Goal: Task Accomplishment & Management: Complete application form

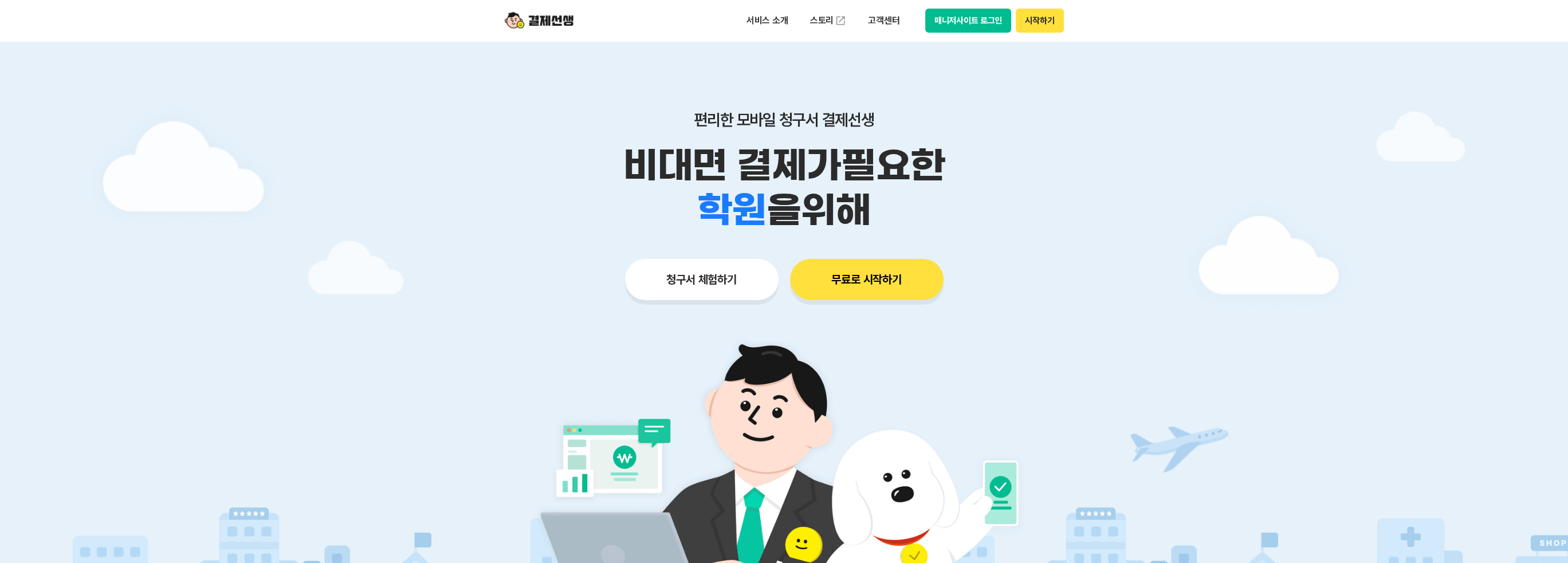
click at [694, 293] on button "청구서 체험하기" at bounding box center [702, 280] width 153 height 41
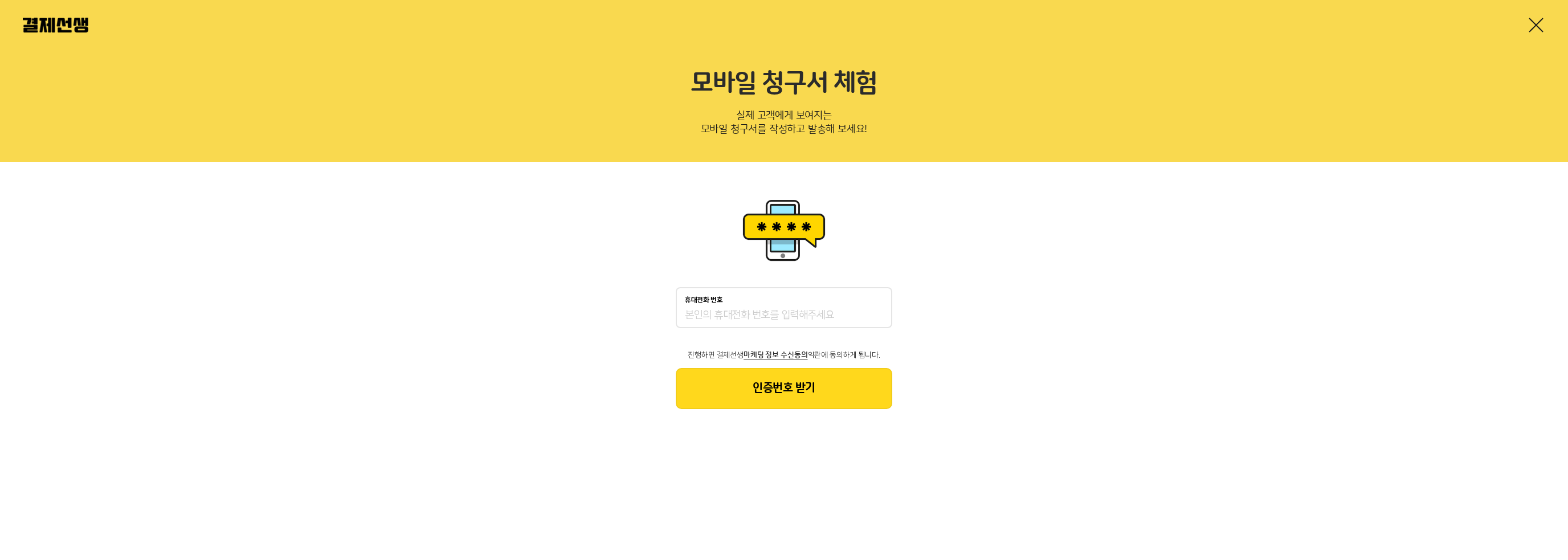
click at [752, 318] on input "휴대전화 번호" at bounding box center [784, 316] width 198 height 14
type input "01081118926"
click at [759, 376] on button "인증번호 받기" at bounding box center [784, 389] width 217 height 41
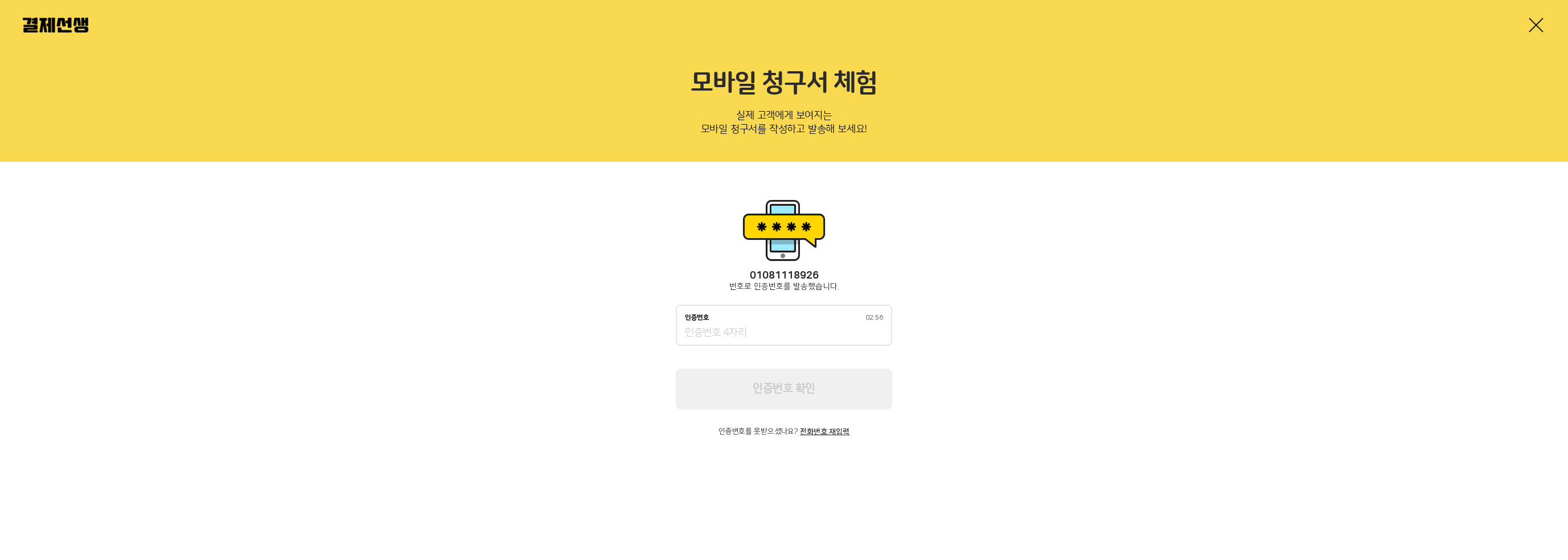
click at [764, 339] on input "인증번호 02:56" at bounding box center [784, 333] width 198 height 14
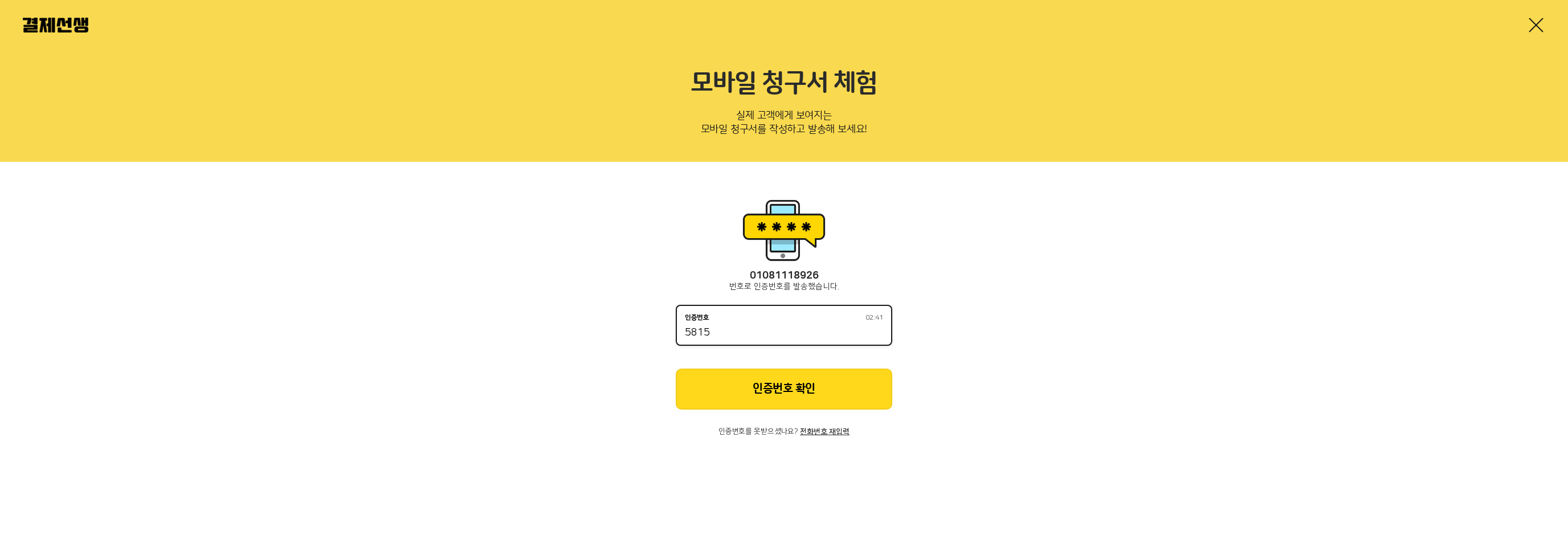
type input "5815"
click at [794, 376] on button "인증번호 확인" at bounding box center [784, 389] width 217 height 41
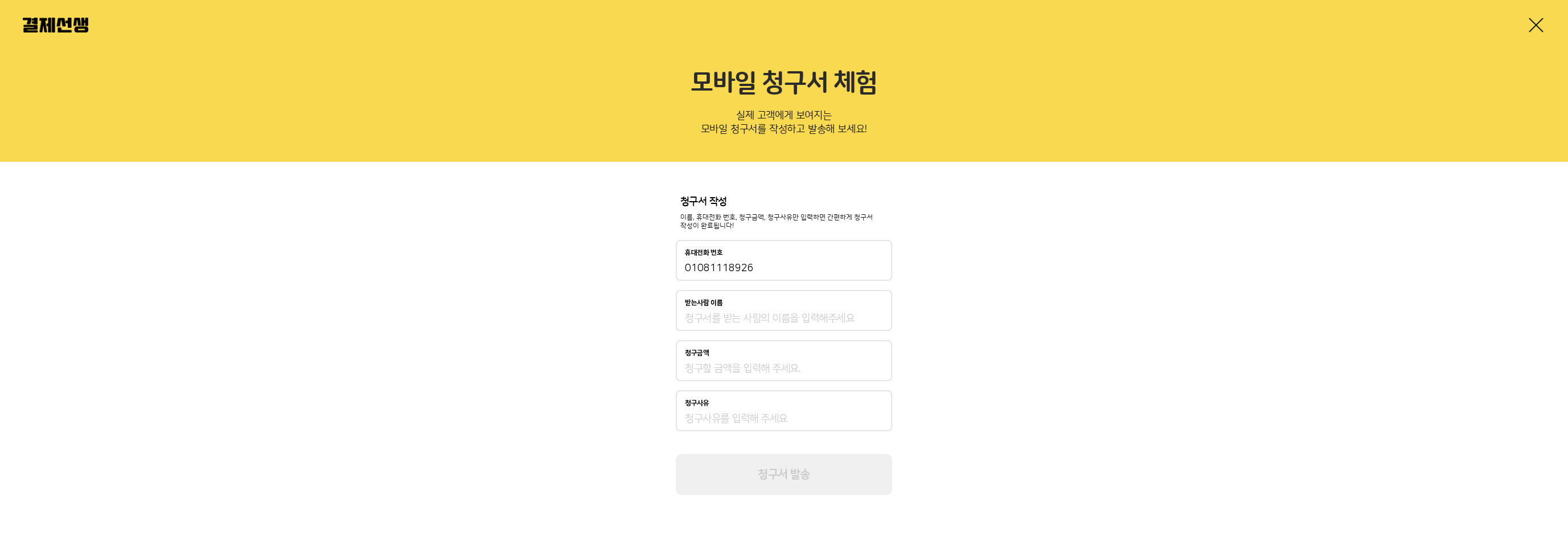
click at [776, 312] on input "받는사람 이름" at bounding box center [784, 318] width 198 height 14
type input "테스트"
click at [751, 370] on input "청구금액" at bounding box center [784, 368] width 198 height 14
type input "275,000"
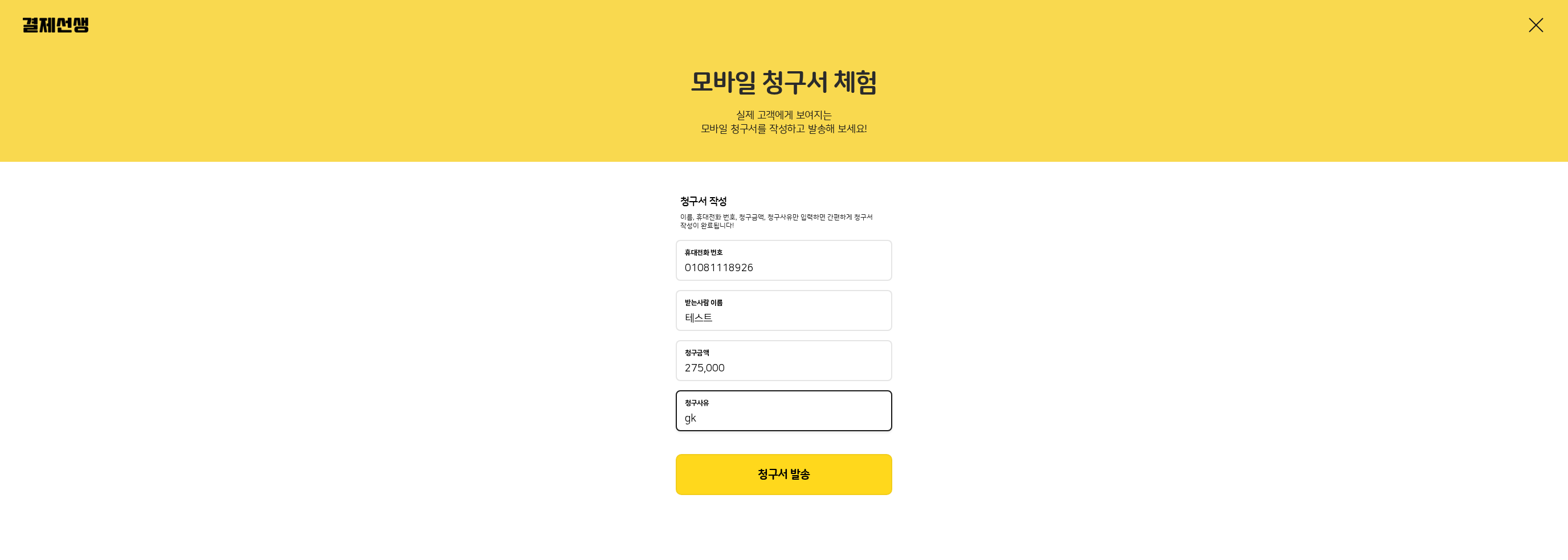
type input "g"
type input "원비 결제"
click at [798, 478] on button "청구서 발송" at bounding box center [784, 475] width 217 height 41
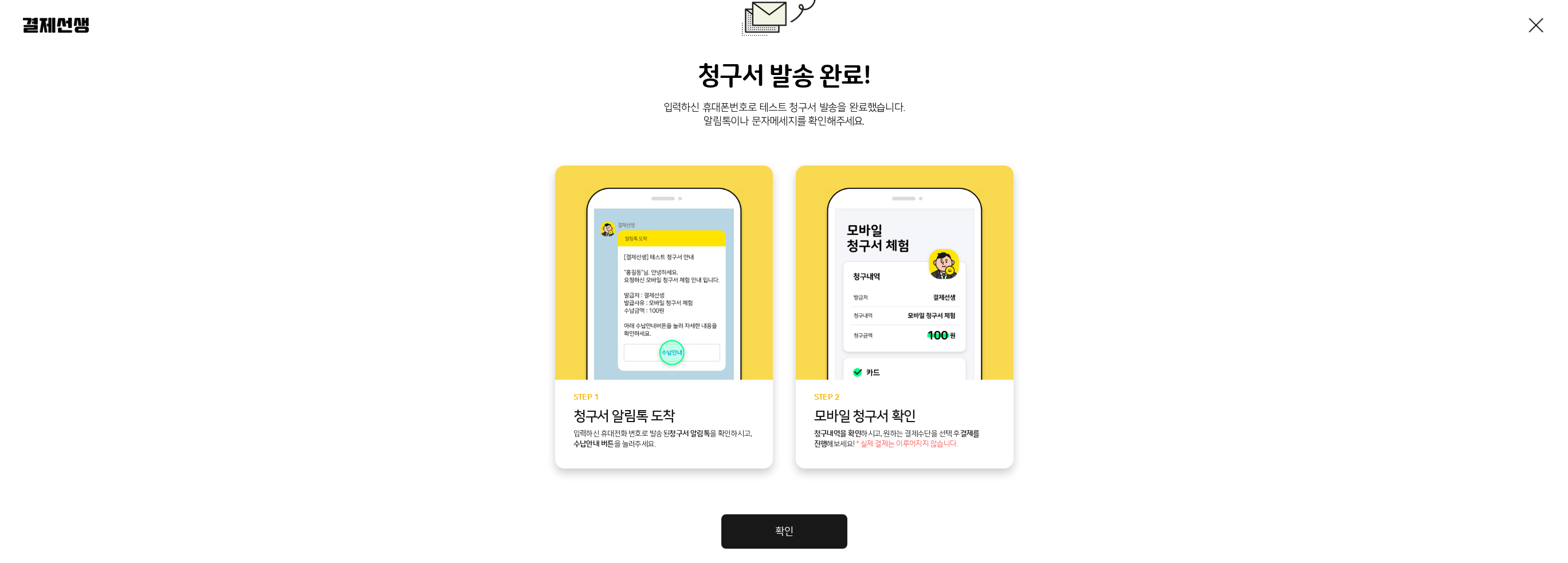
scroll to position [179, 0]
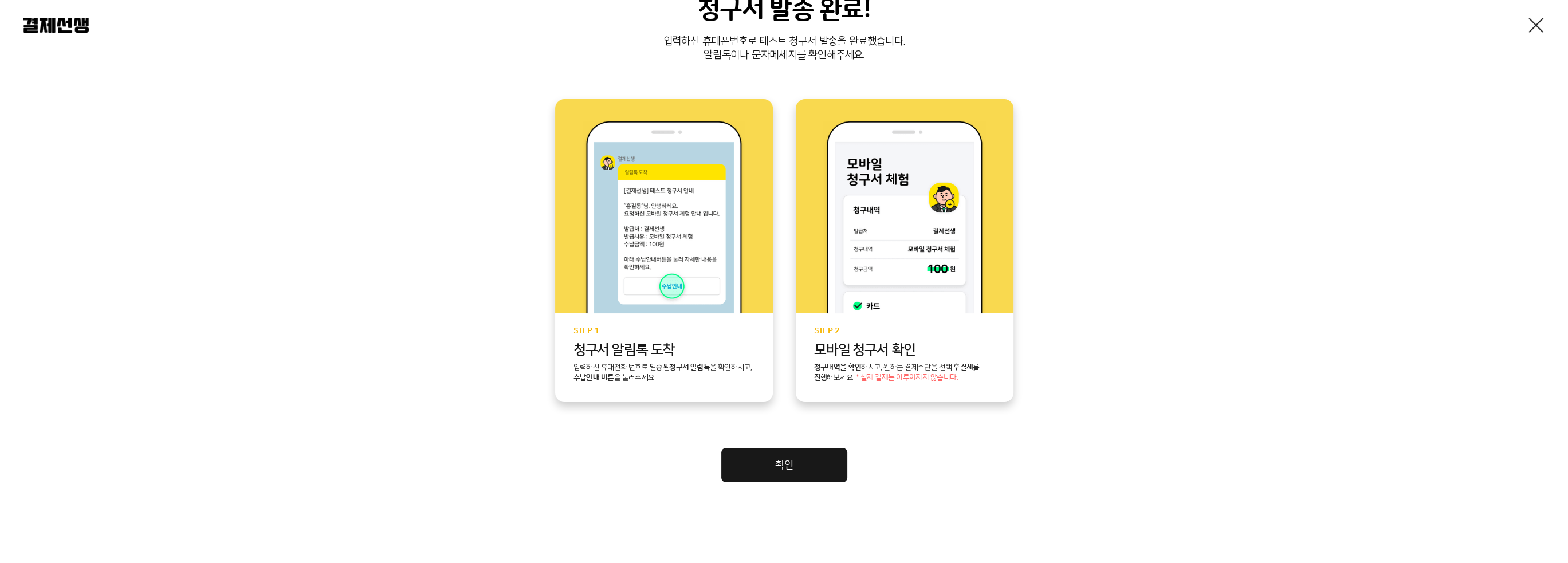
click at [745, 463] on link "확인" at bounding box center [785, 465] width 126 height 35
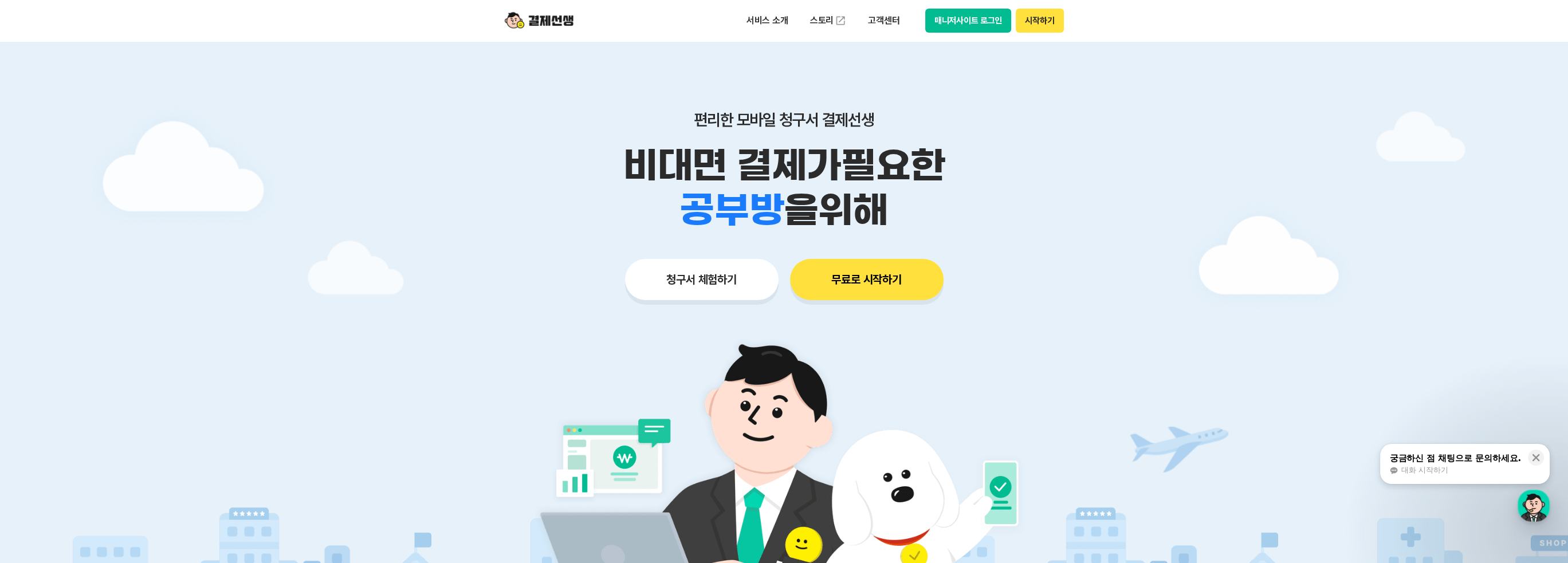
click at [870, 293] on button "무료로 시작하기" at bounding box center [866, 280] width 153 height 41
click at [747, 15] on p "서비스 소개" at bounding box center [767, 21] width 58 height 21
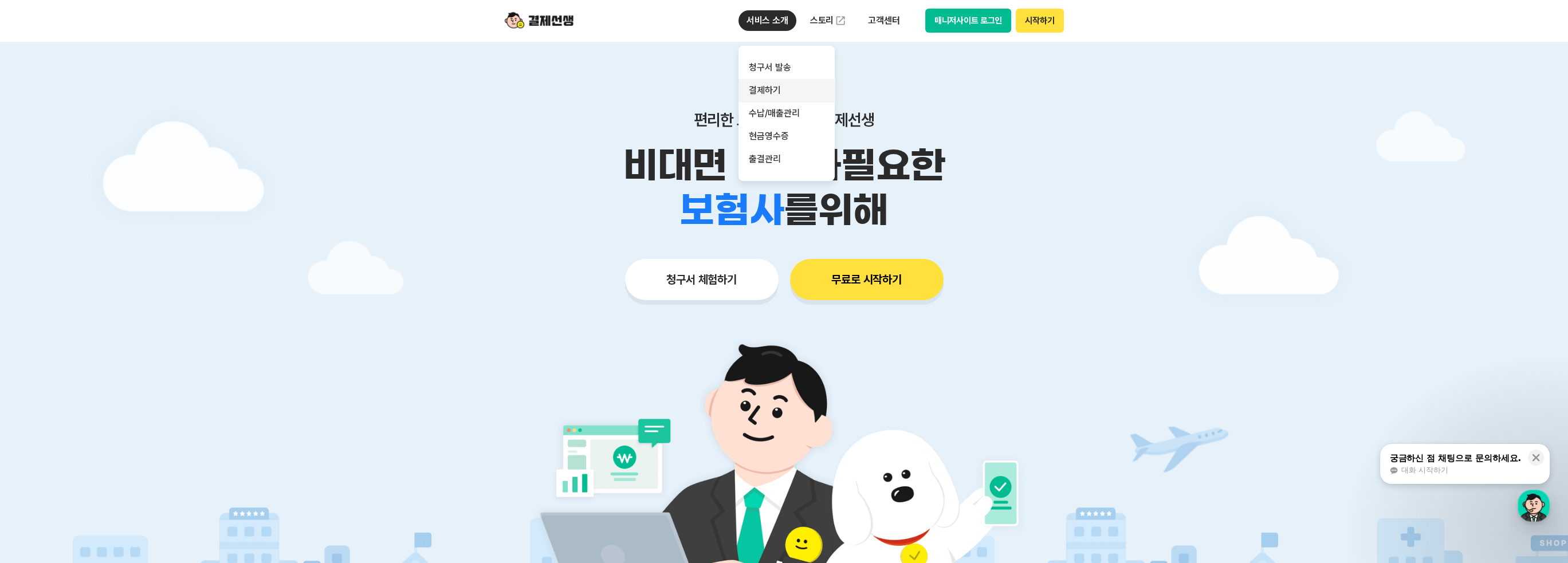
click at [778, 87] on link "결제하기" at bounding box center [787, 90] width 96 height 23
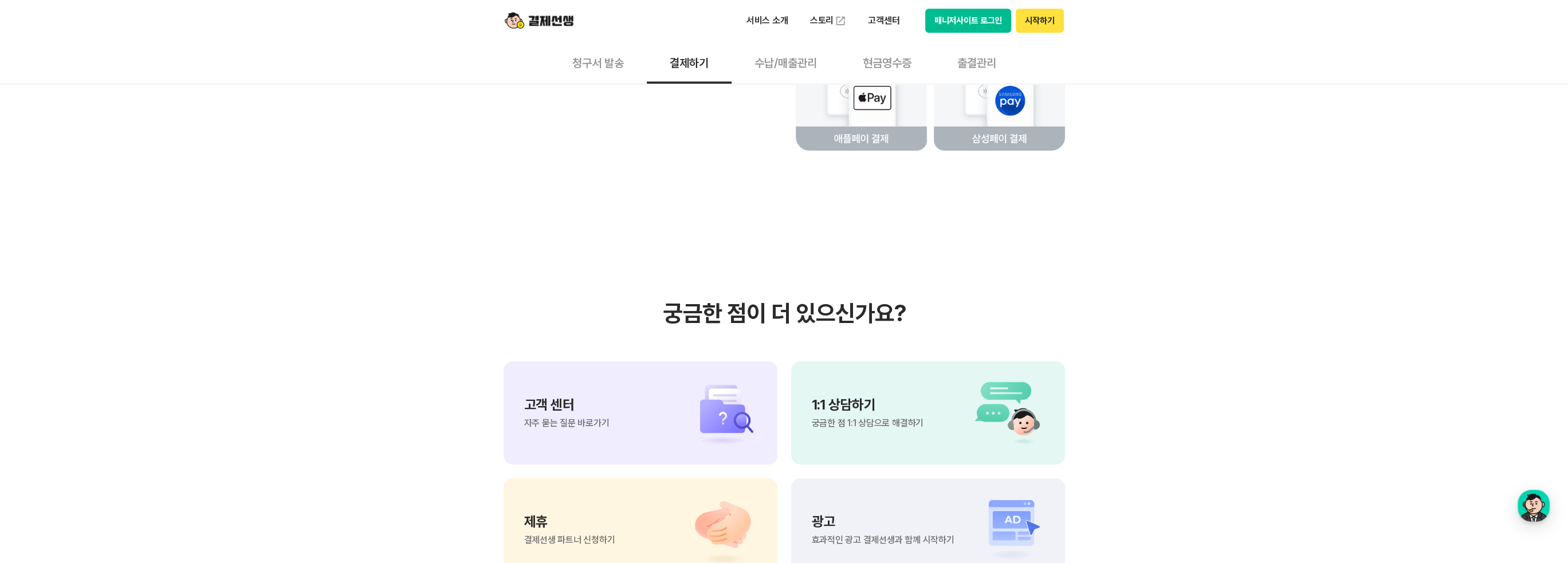
scroll to position [2751, 0]
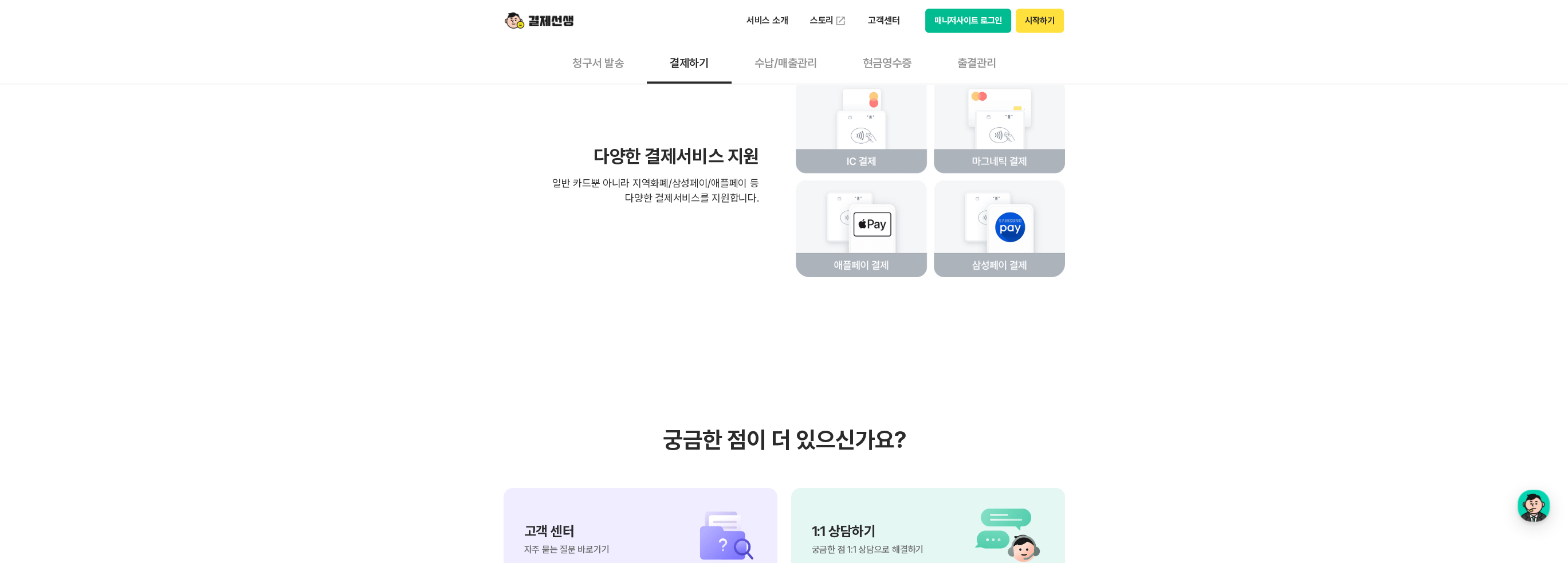
click at [798, 60] on button "수납/매출관리" at bounding box center [785, 62] width 108 height 42
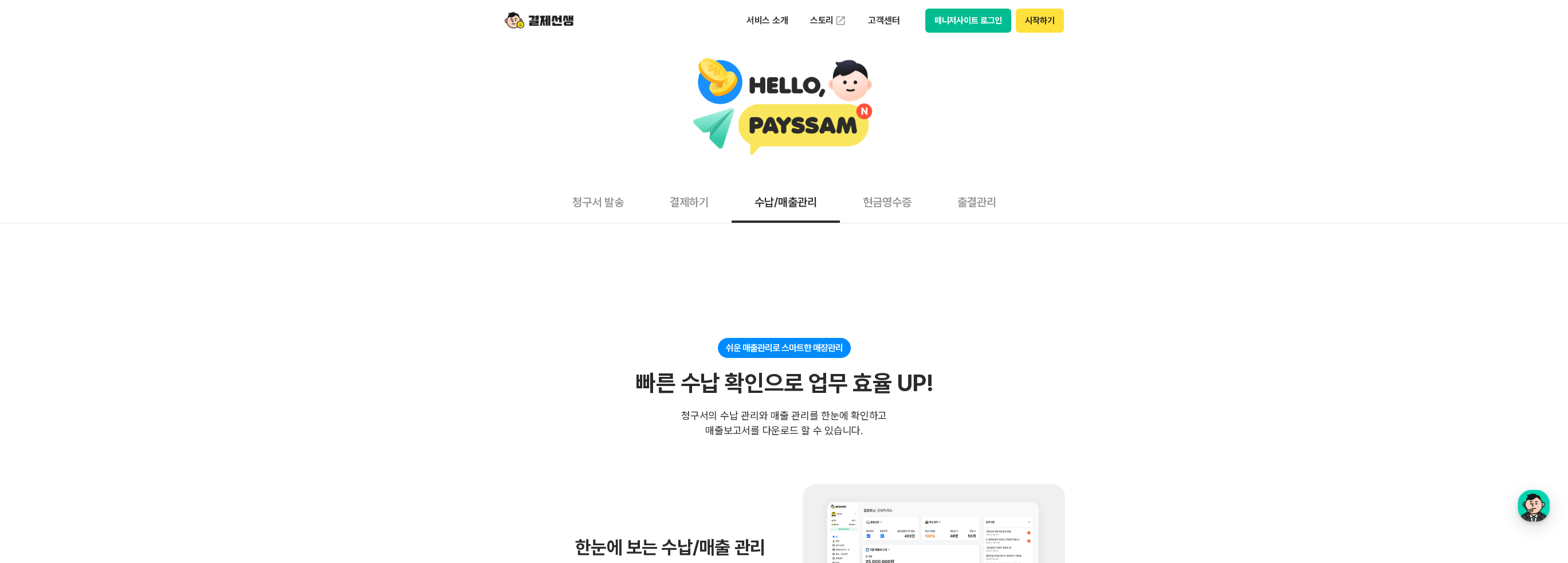
click at [582, 208] on button "청구서 발송" at bounding box center [598, 202] width 98 height 42
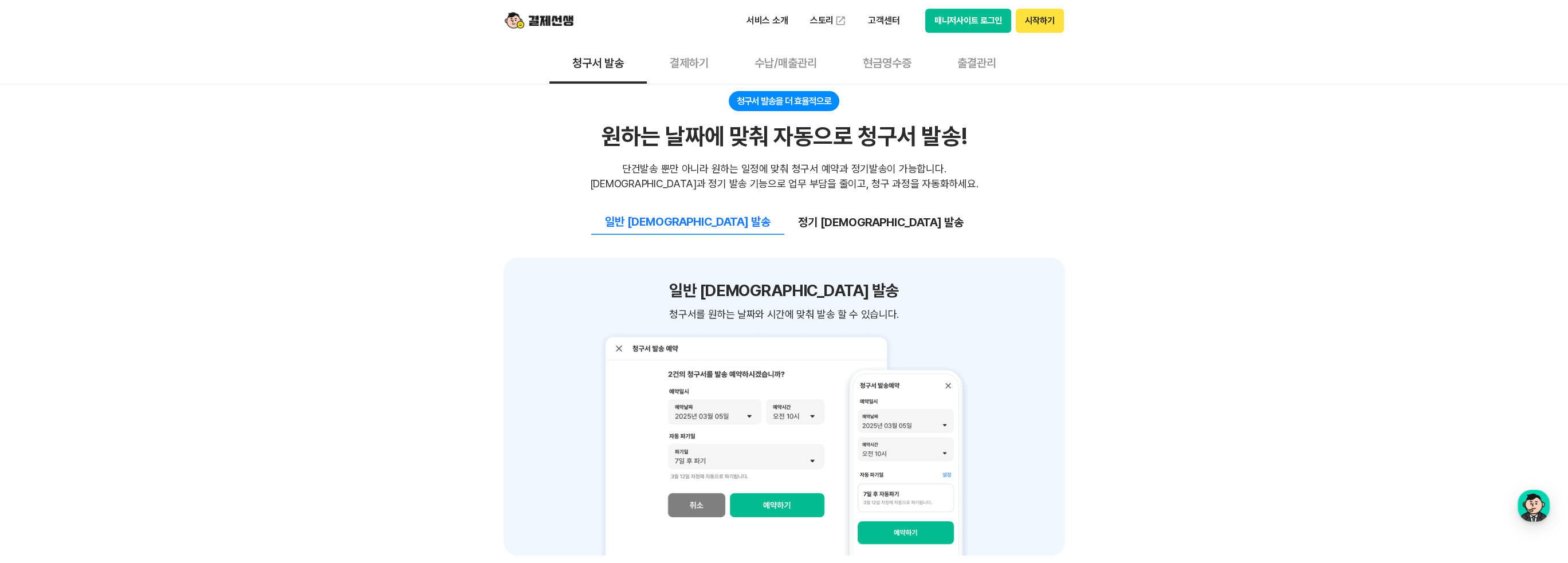
scroll to position [1146, 0]
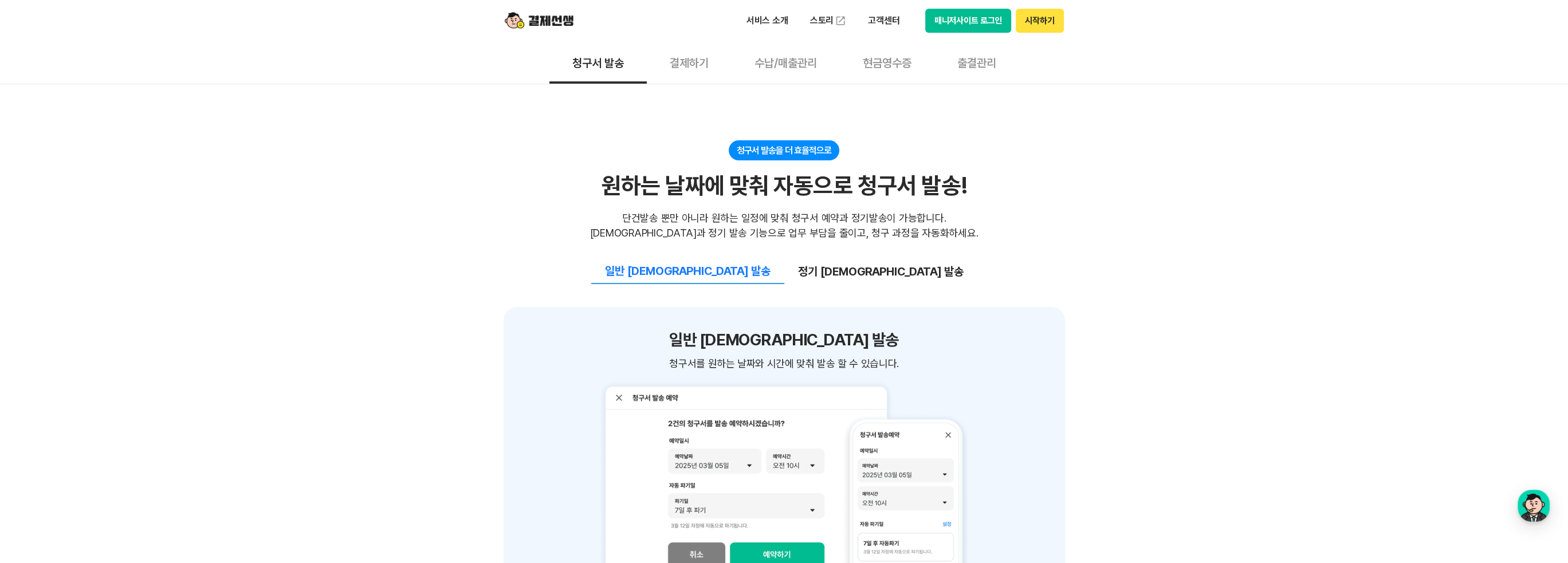
click at [821, 260] on button "정기 [DEMOGRAPHIC_DATA] 발송" at bounding box center [881, 272] width 193 height 24
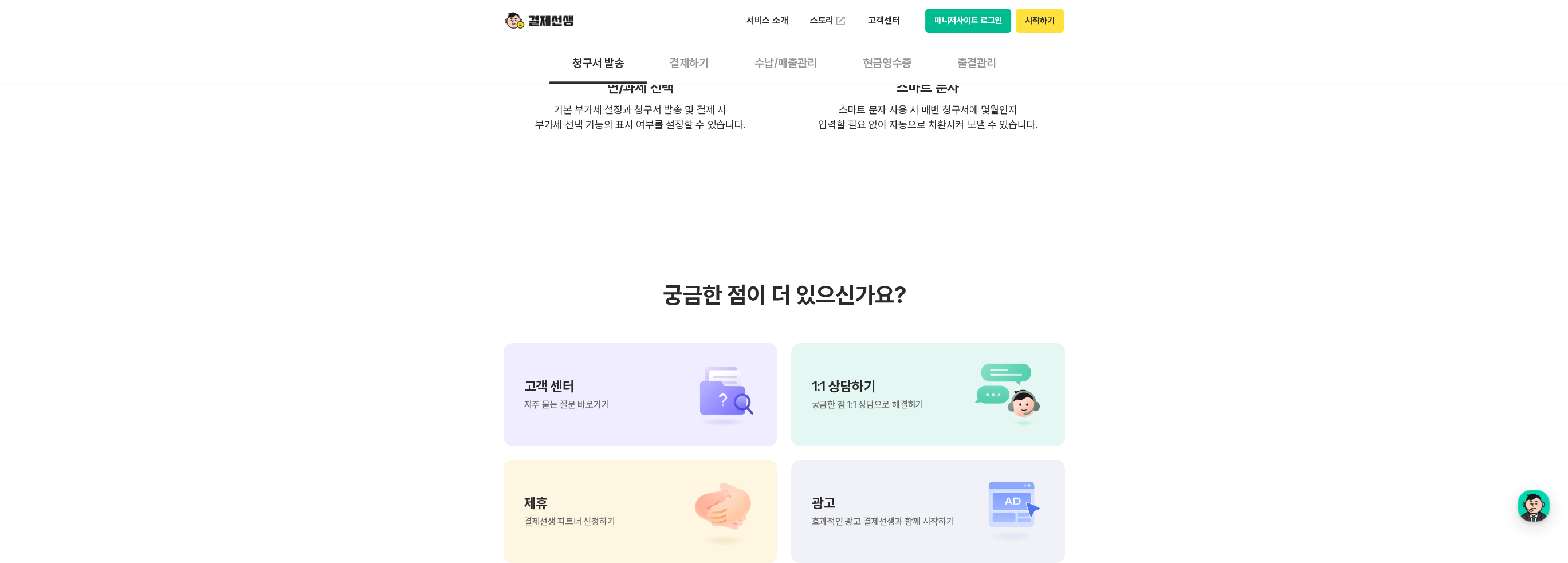
scroll to position [2407, 0]
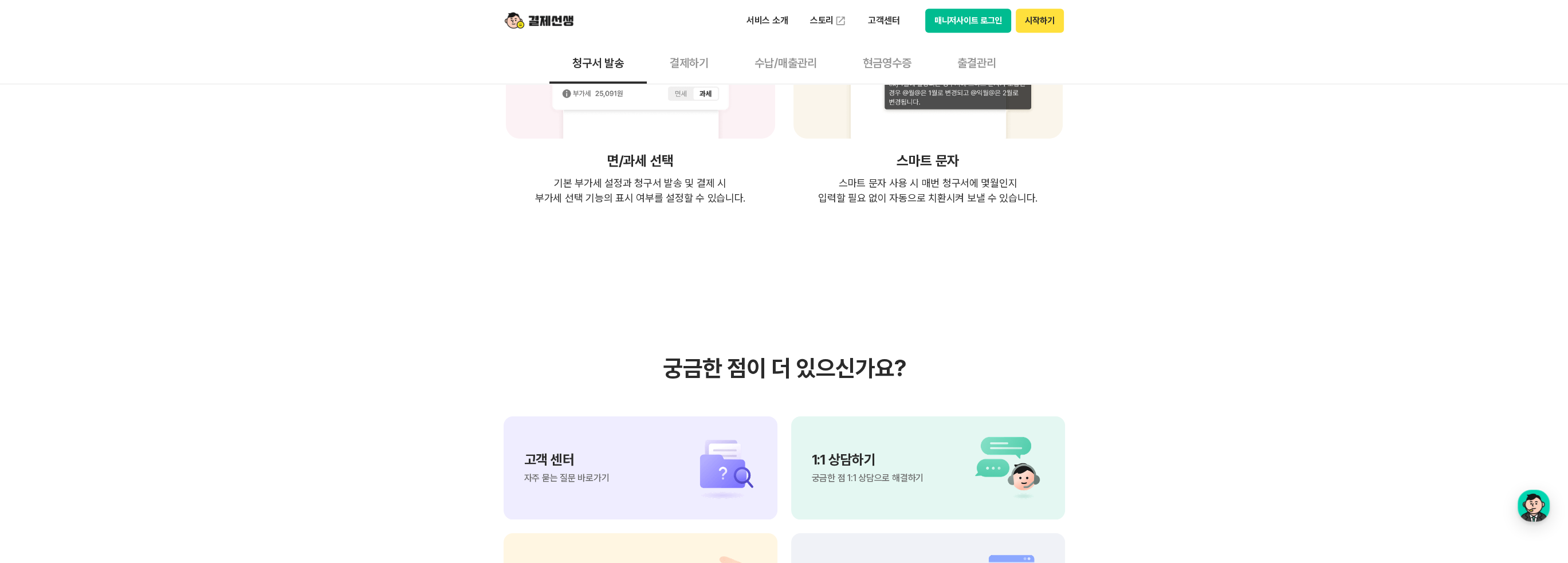
click at [780, 68] on button "수납/매출관리" at bounding box center [785, 62] width 108 height 42
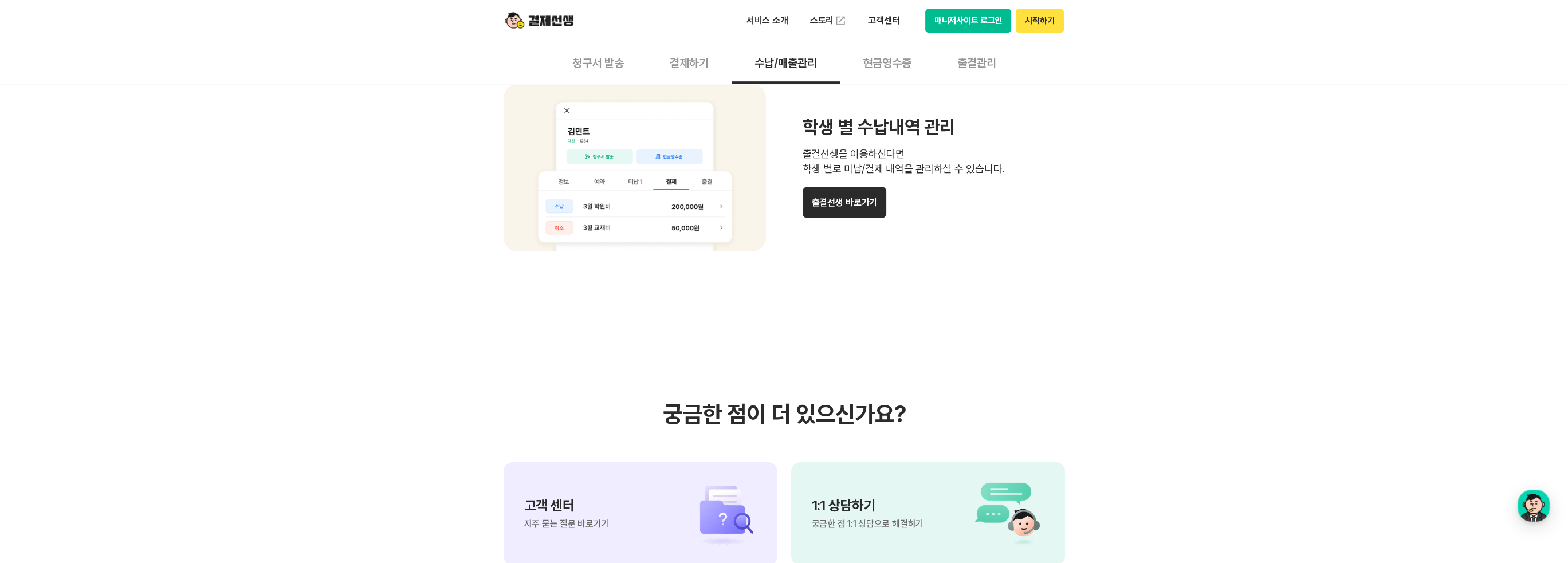
scroll to position [974, 0]
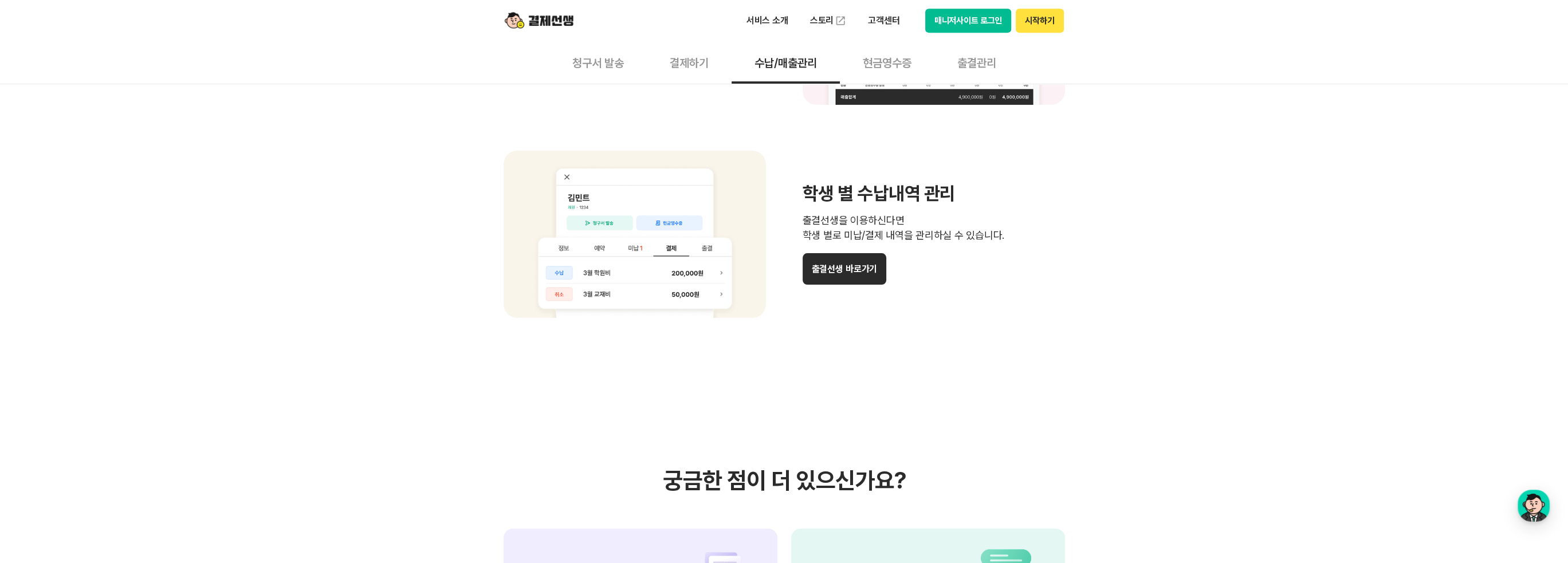
click at [898, 66] on button "현금영수증" at bounding box center [887, 62] width 94 height 42
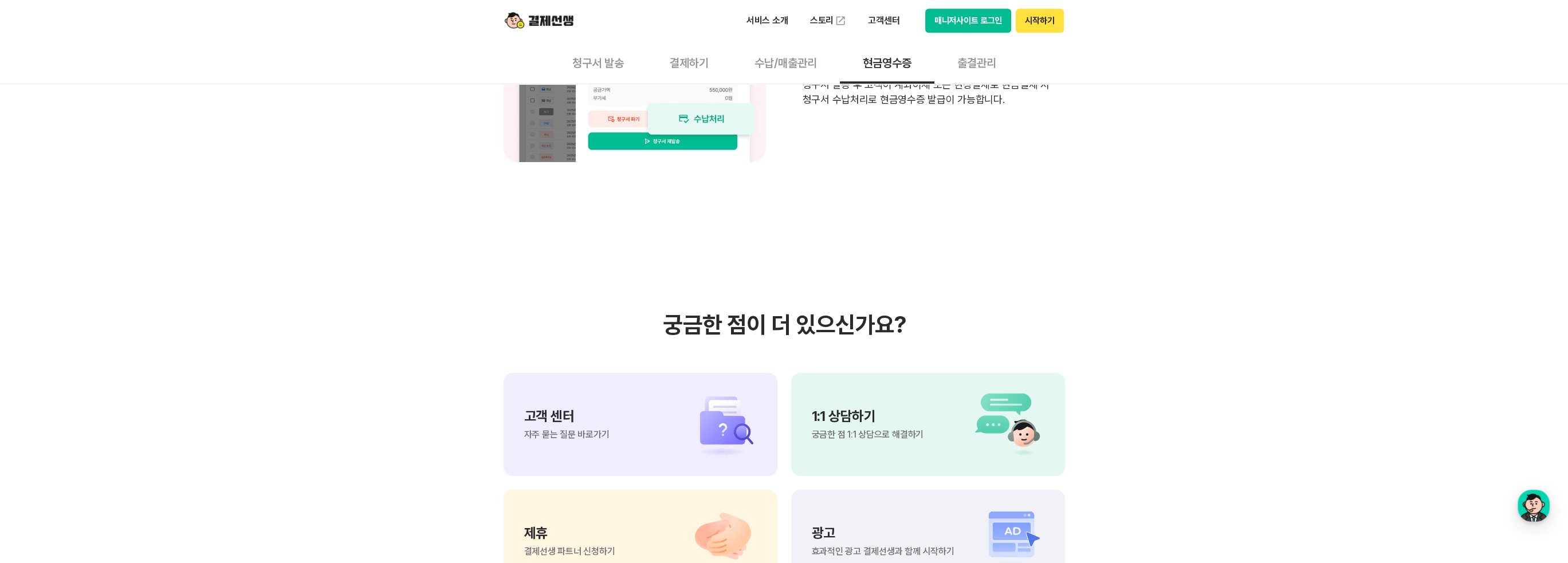
scroll to position [974, 0]
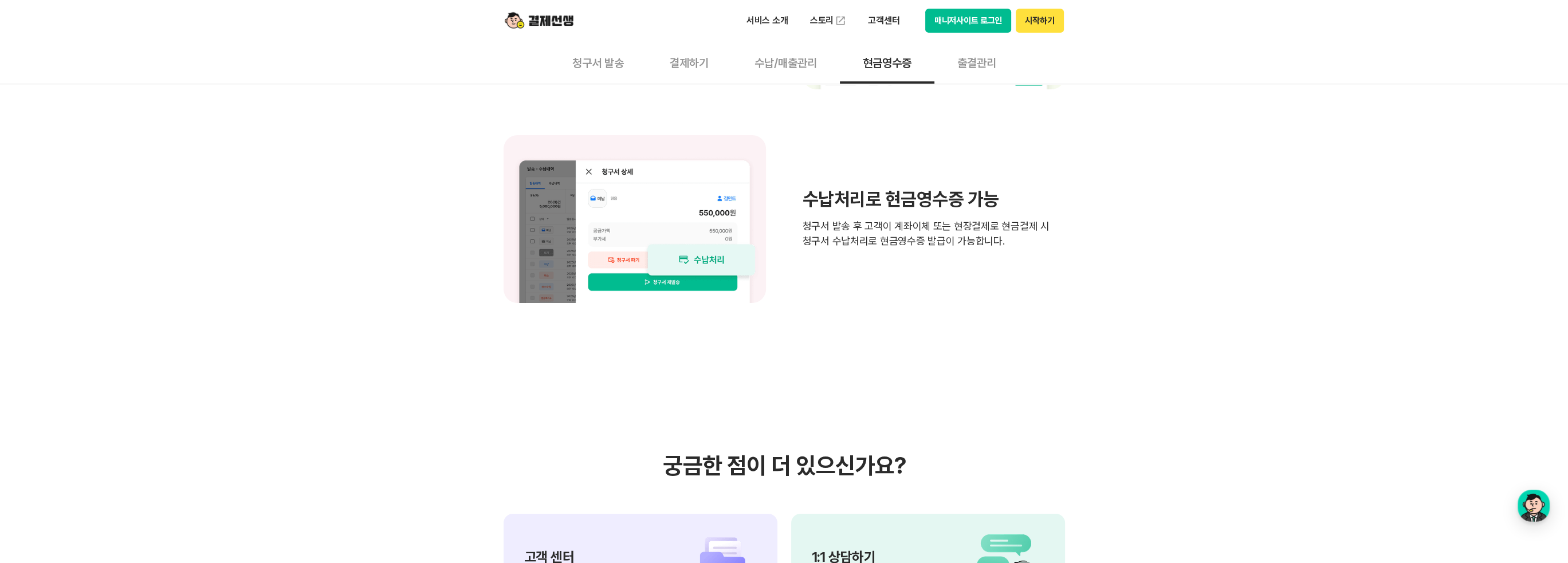
click at [965, 66] on button "출결관리" at bounding box center [977, 62] width 85 height 42
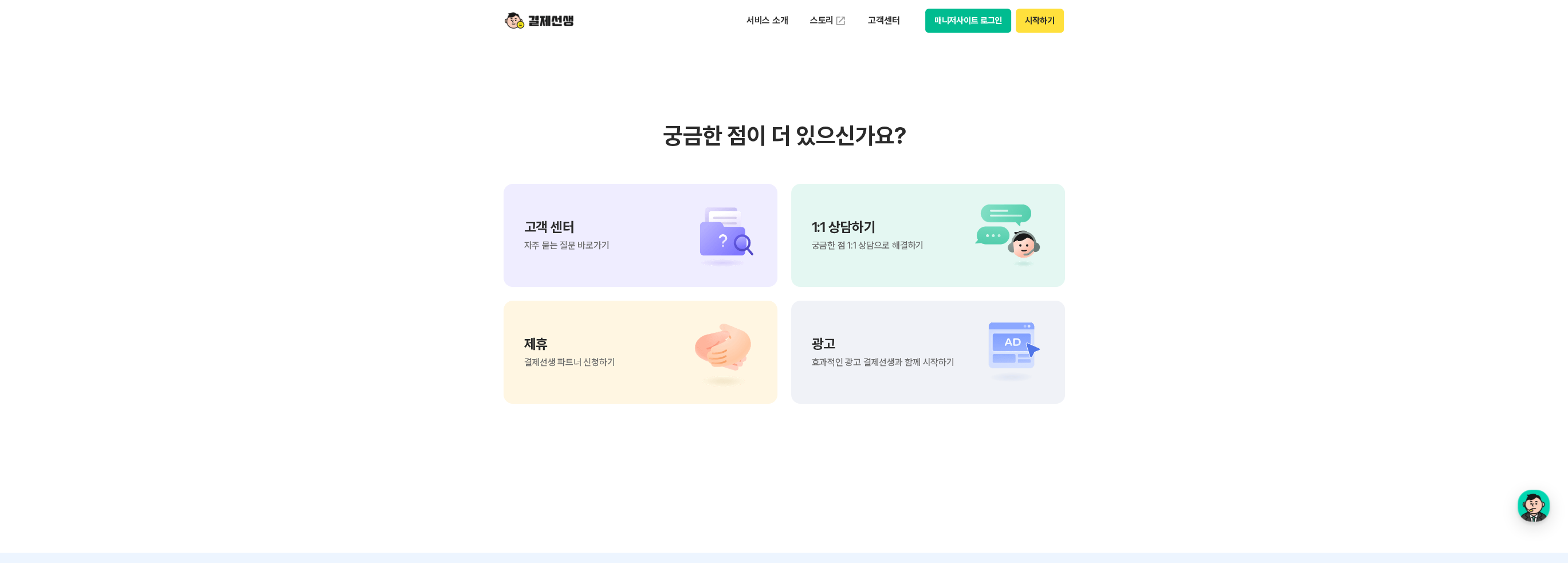
scroll to position [2579, 0]
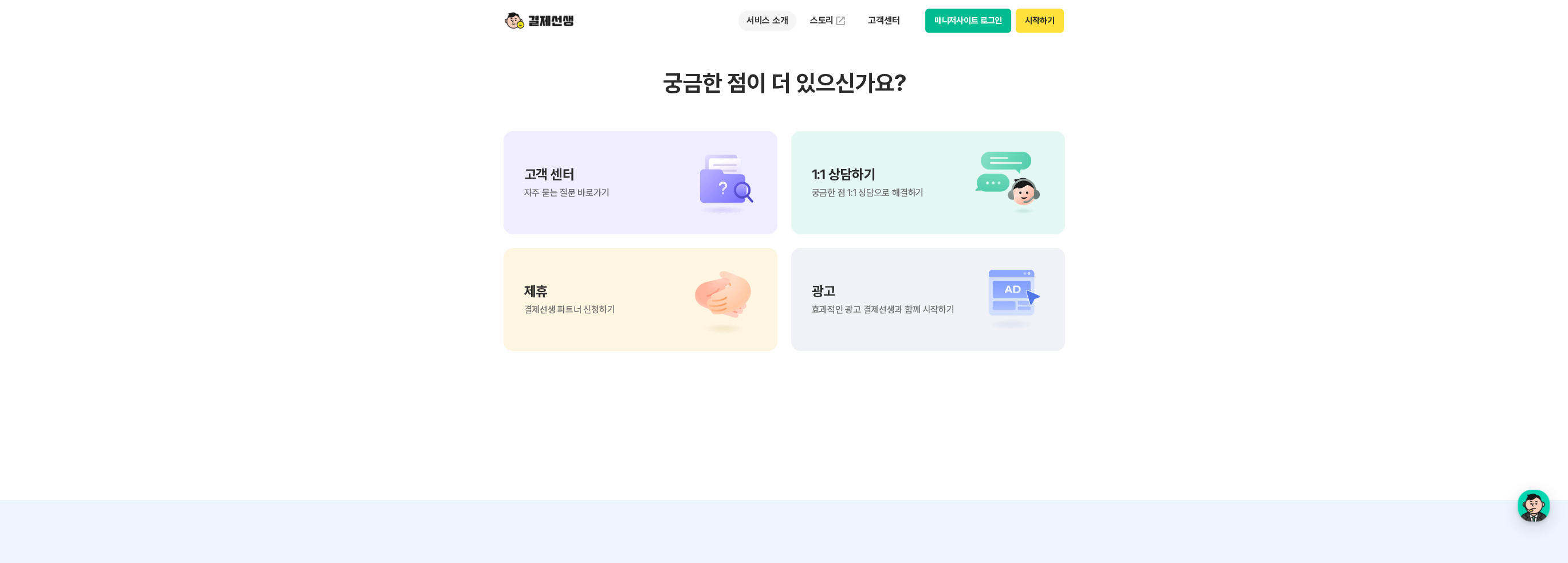
click at [776, 24] on p "서비스 소개" at bounding box center [767, 21] width 58 height 21
click at [1130, 139] on section "궁금한 점이 더 있으신가요? 고객 센터 자주 묻는 질문 바로가기 1:1 상담하기 궁금한 점 1:1 상담으로 해결하기 제휴 결제선생 파트너 신청…" at bounding box center [784, 210] width 1568 height 580
